Goal: Find contact information: Obtain details needed to contact an individual or organization

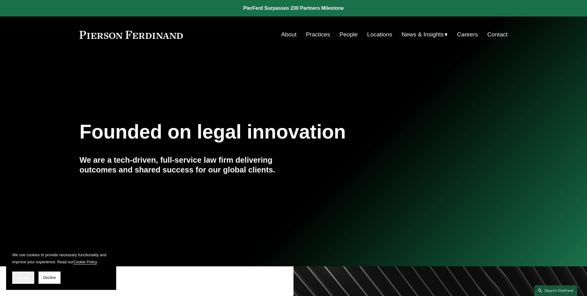
click at [22, 281] on button "Accept" at bounding box center [23, 278] width 22 height 12
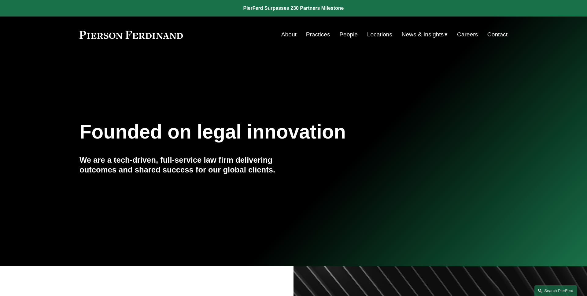
click at [348, 35] on link "People" at bounding box center [349, 35] width 18 height 12
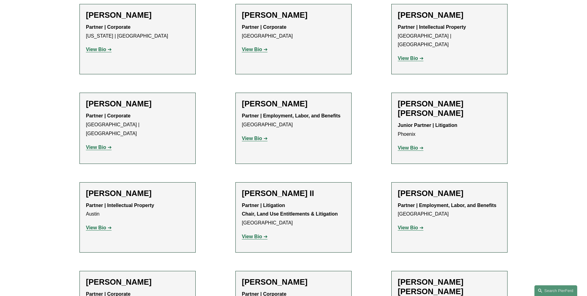
scroll to position [613, 0]
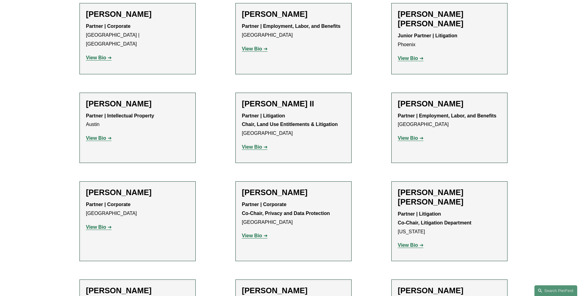
click at [263, 233] on link "View Bio" at bounding box center [255, 235] width 26 height 5
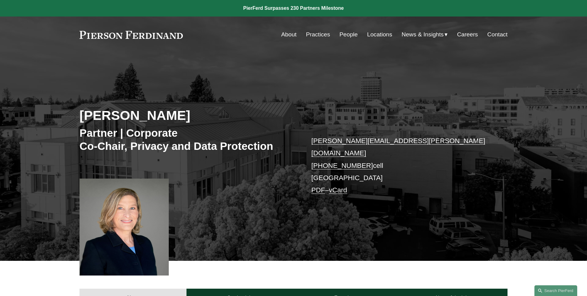
click at [313, 186] on link "PDF" at bounding box center [318, 190] width 14 height 8
